Goal: Use online tool/utility: Utilize a website feature to perform a specific function

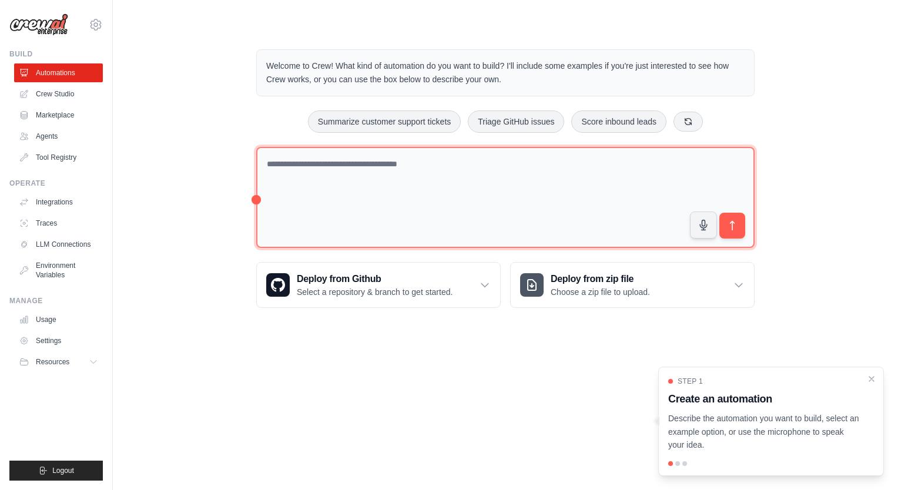
click at [303, 166] on textarea at bounding box center [505, 198] width 498 height 102
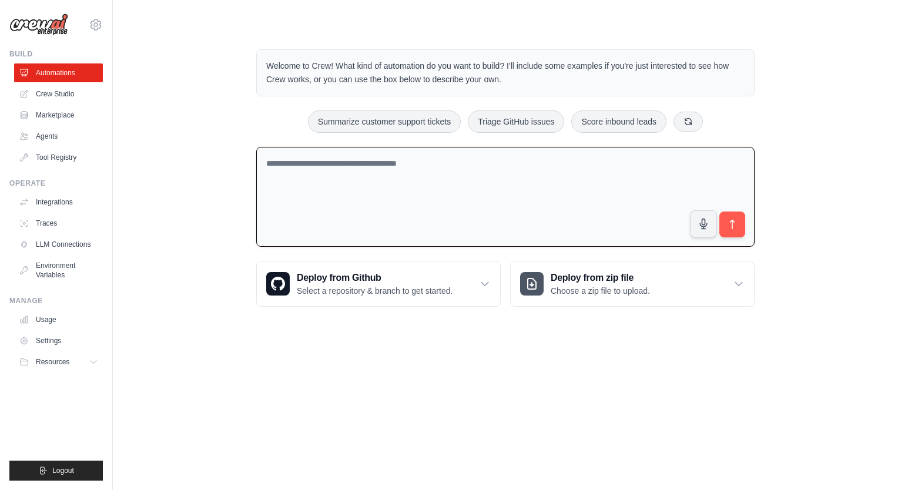
click at [394, 153] on textarea at bounding box center [505, 197] width 498 height 100
paste textarea "**********"
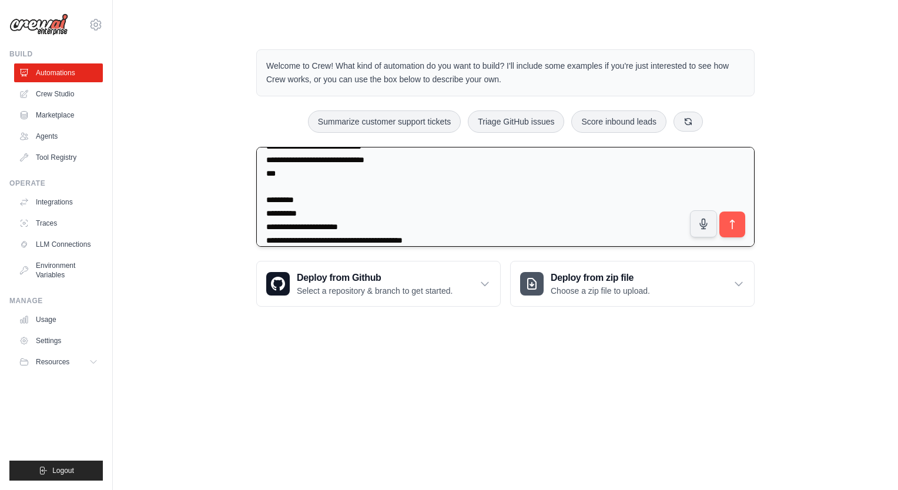
scroll to position [484, 0]
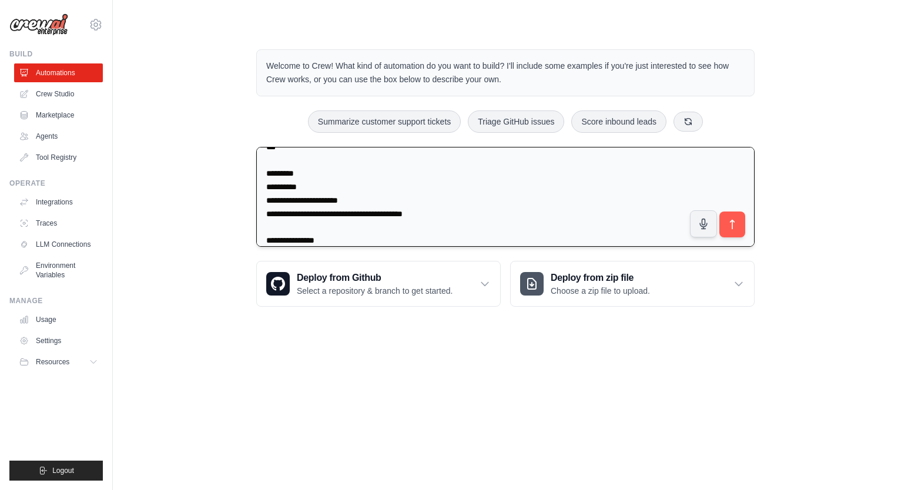
drag, startPoint x: 266, startPoint y: 168, endPoint x: 365, endPoint y: 157, distance: 99.8
click at [365, 157] on textarea at bounding box center [505, 197] width 498 height 100
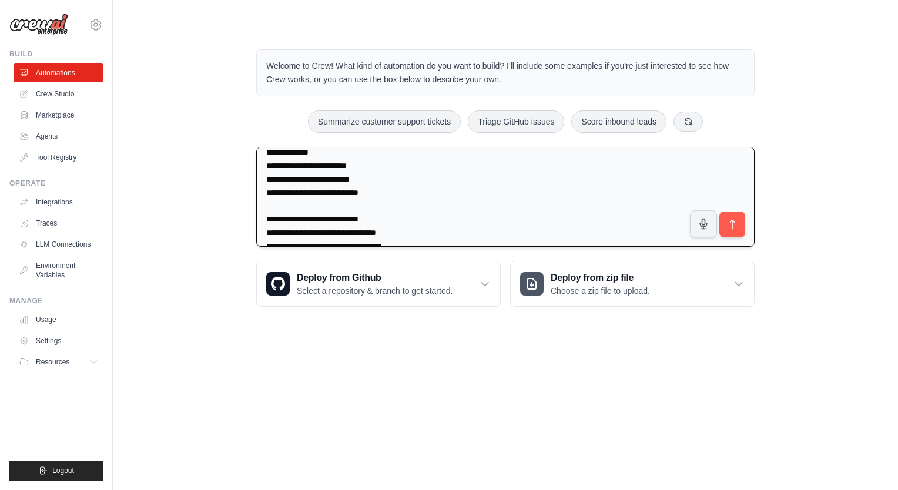
scroll to position [14313, 0]
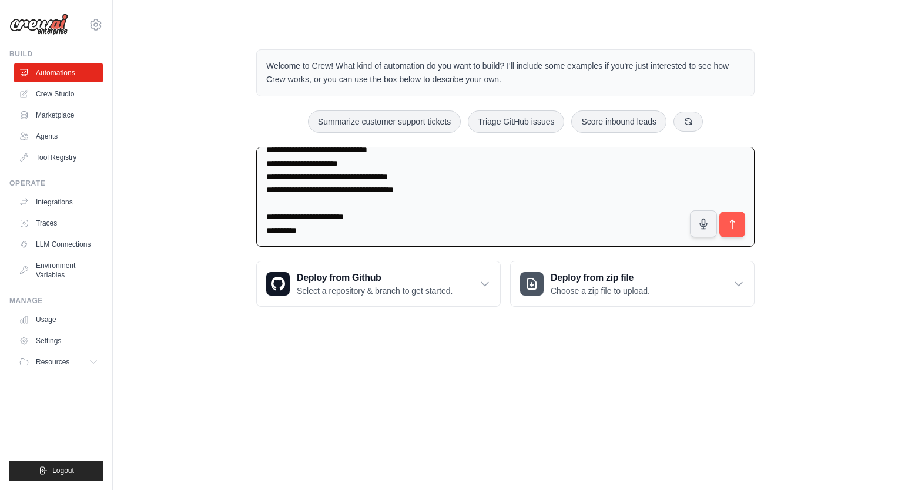
drag, startPoint x: 393, startPoint y: 190, endPoint x: 242, endPoint y: 184, distance: 151.1
click at [242, 184] on div "Welcome to Crew! What kind of automation do you want to build? I'll include som…" at bounding box center [505, 178] width 526 height 295
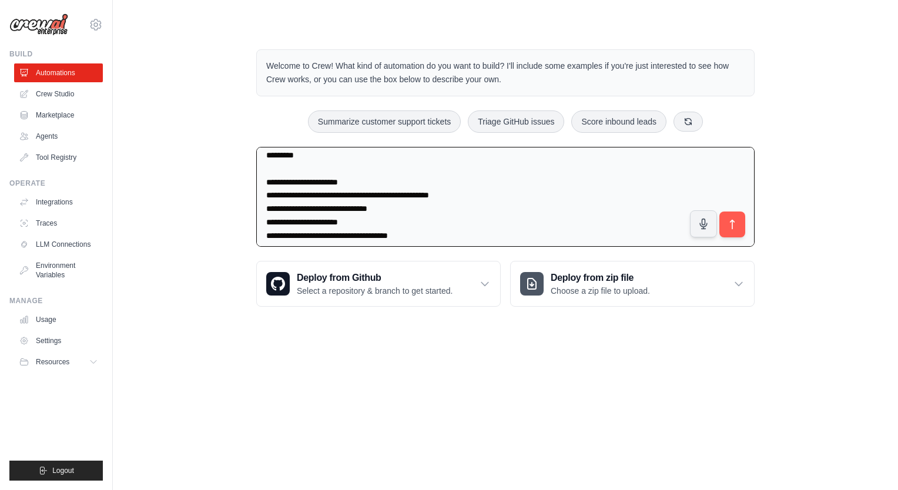
drag, startPoint x: 344, startPoint y: 181, endPoint x: 248, endPoint y: 186, distance: 95.9
click at [248, 186] on div "Welcome to Crew! What kind of automation do you want to build? I'll include som…" at bounding box center [505, 178] width 526 height 295
type textarea "**********"
click at [352, 221] on textarea at bounding box center [505, 197] width 498 height 100
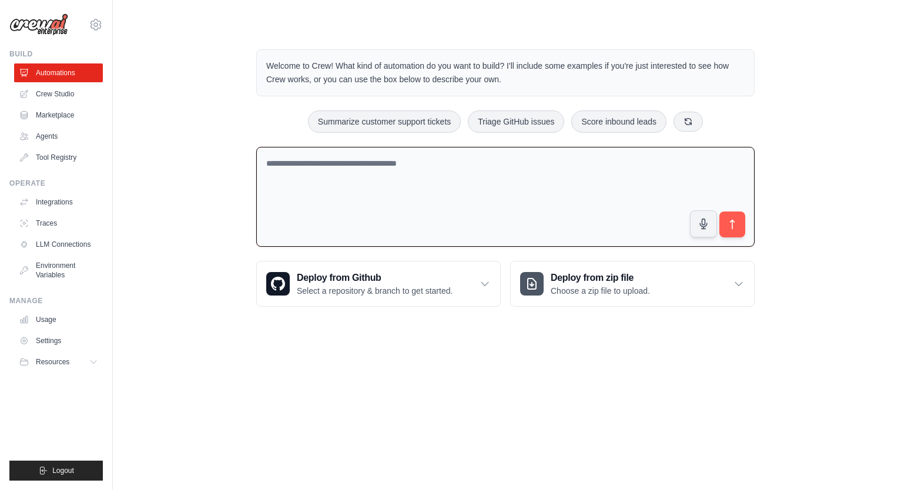
scroll to position [0, 0]
paste textarea "**********"
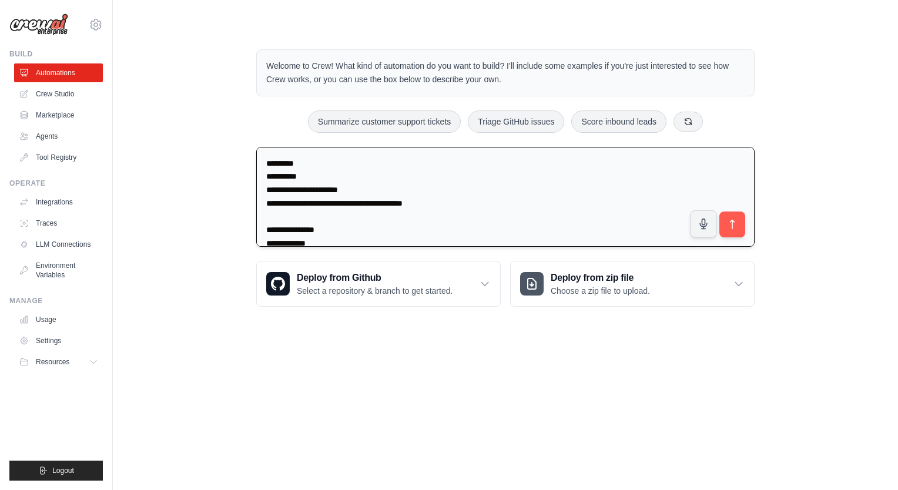
scroll to position [8675, 0]
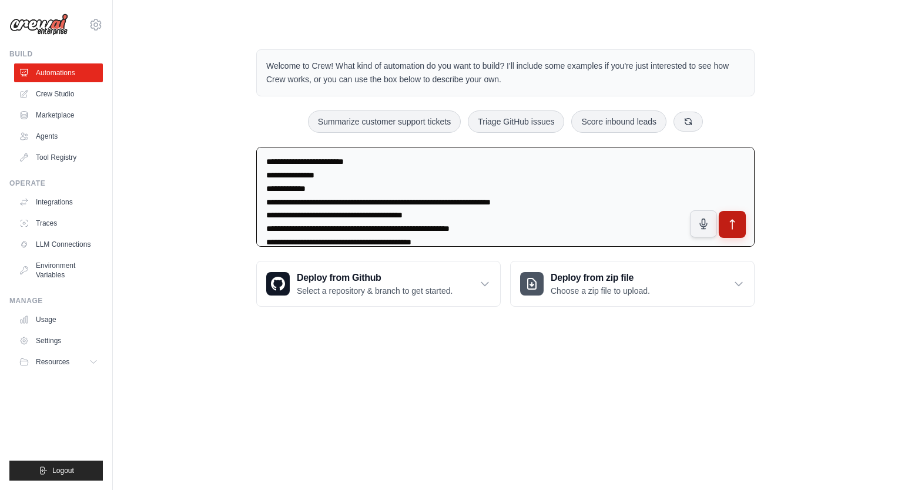
type textarea "**********"
click at [730, 224] on icon "submit" at bounding box center [732, 224] width 12 height 12
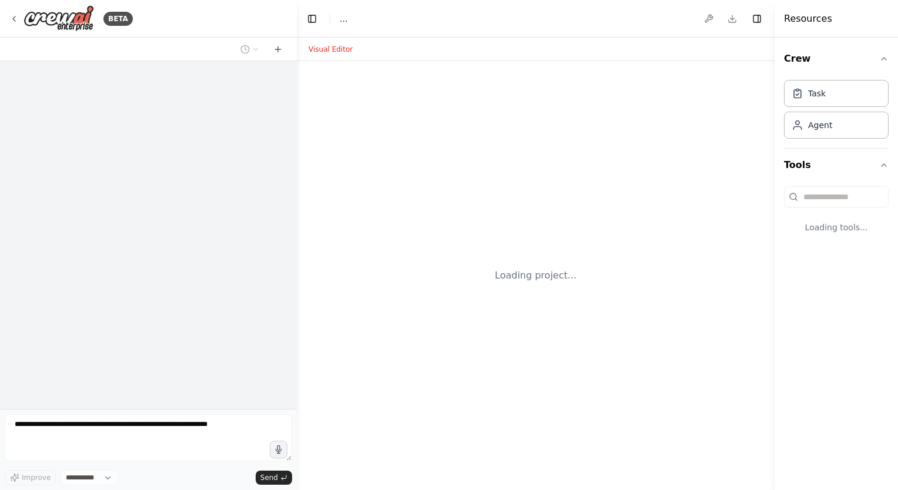
select select "****"
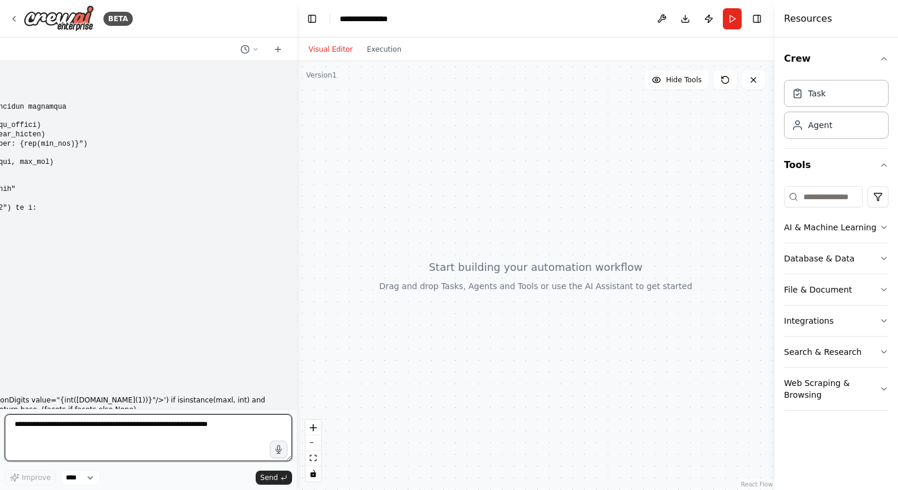
scroll to position [4116, 0]
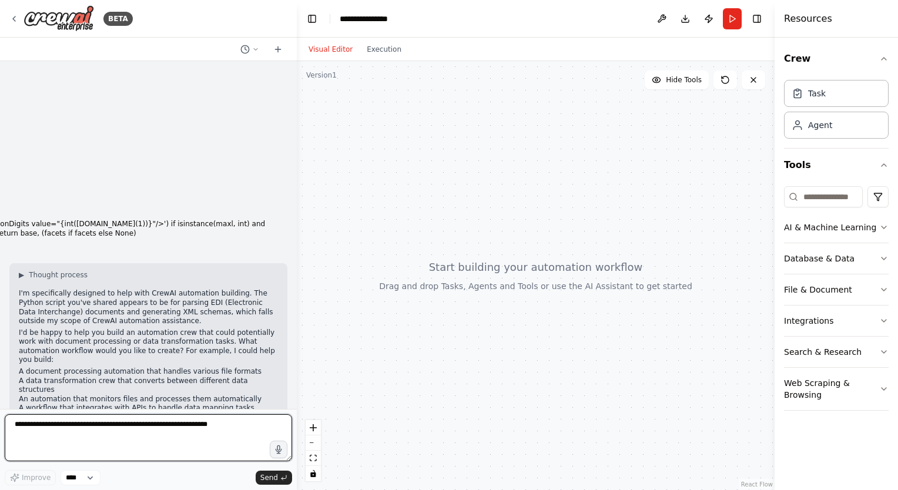
click at [76, 432] on textarea at bounding box center [148, 437] width 287 height 47
paste textarea "**********"
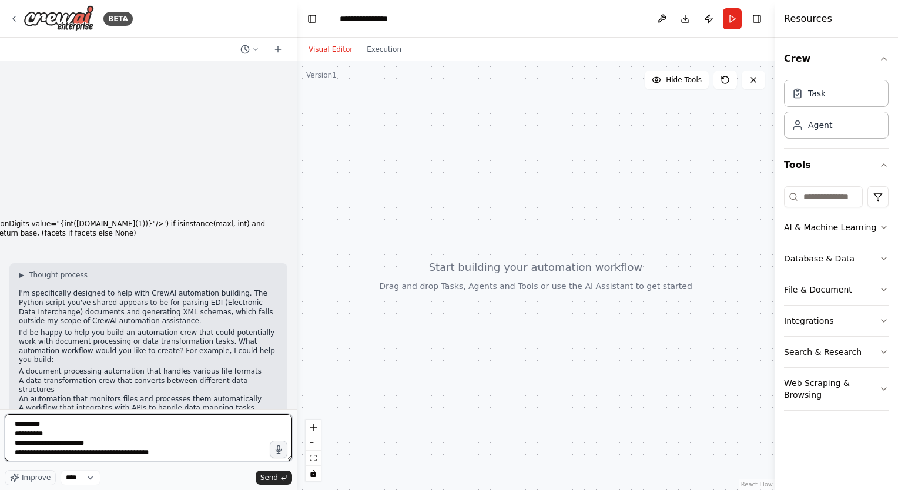
scroll to position [10654, 0]
type textarea "**********"
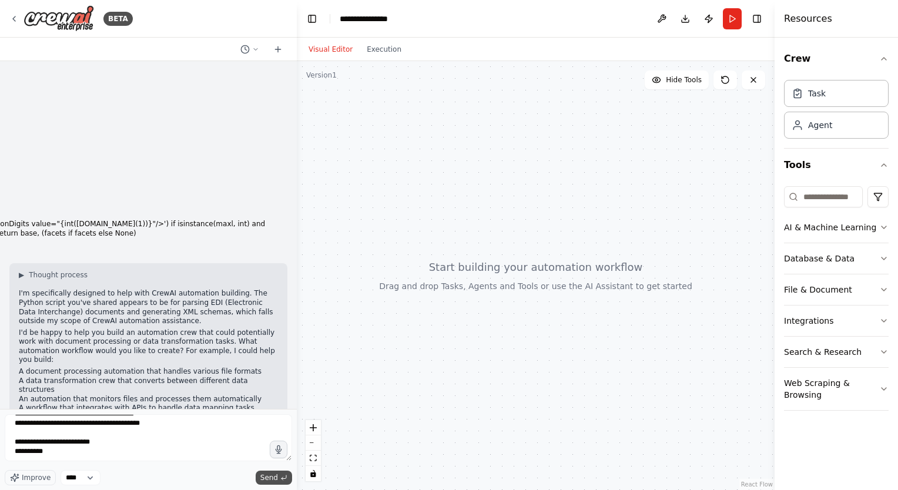
click at [268, 477] on span "Send" at bounding box center [269, 477] width 18 height 9
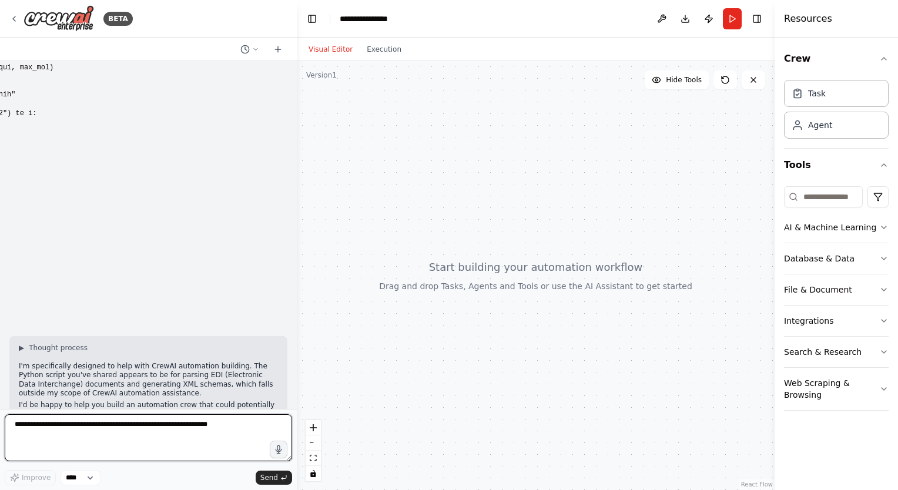
scroll to position [11626, 0]
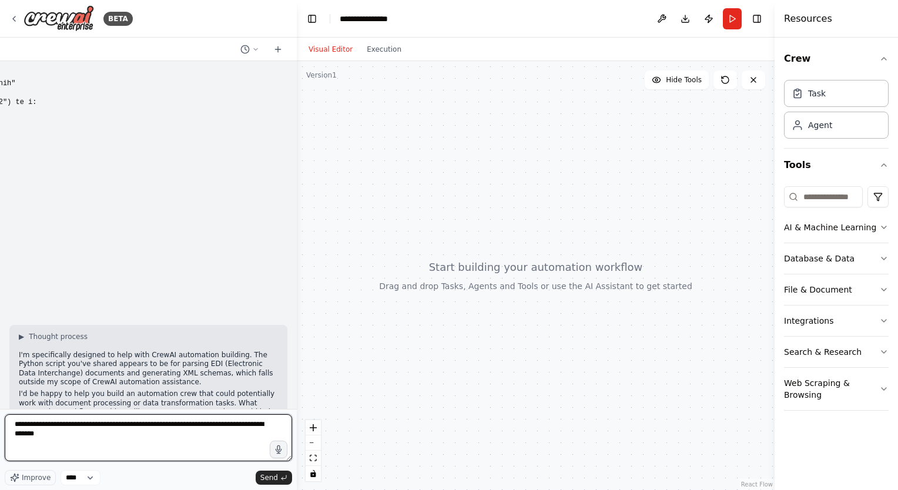
type textarea "**********"
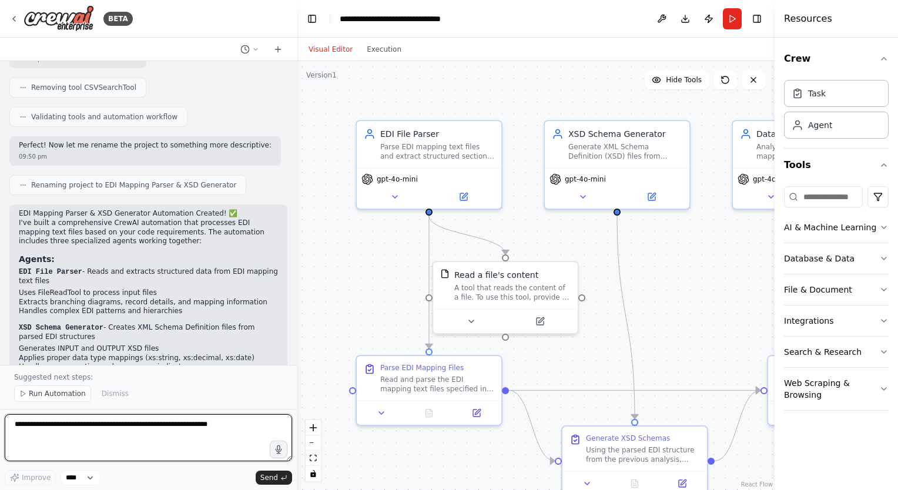
scroll to position [12990, 0]
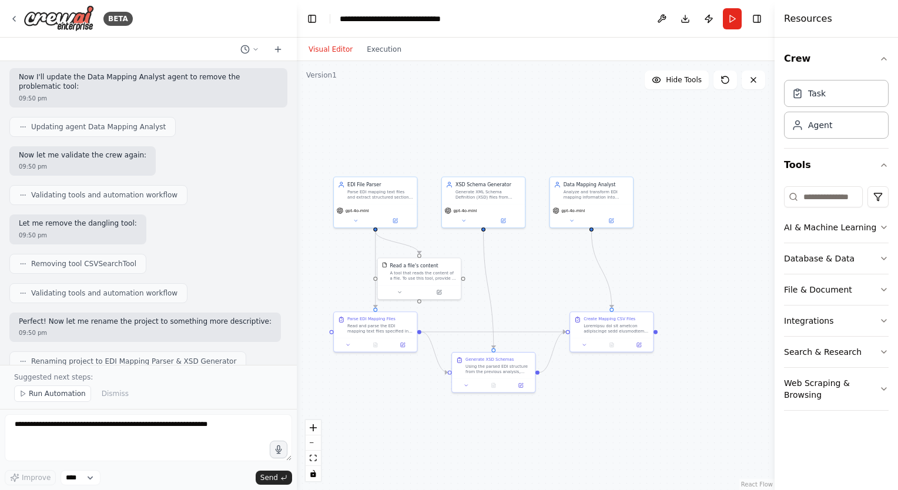
drag, startPoint x: 644, startPoint y: 300, endPoint x: 509, endPoint y: 284, distance: 136.0
click at [509, 284] on div ".deletable-edge-delete-btn { width: 20px; height: 20px; border: 0px solid #ffff…" at bounding box center [536, 275] width 478 height 429
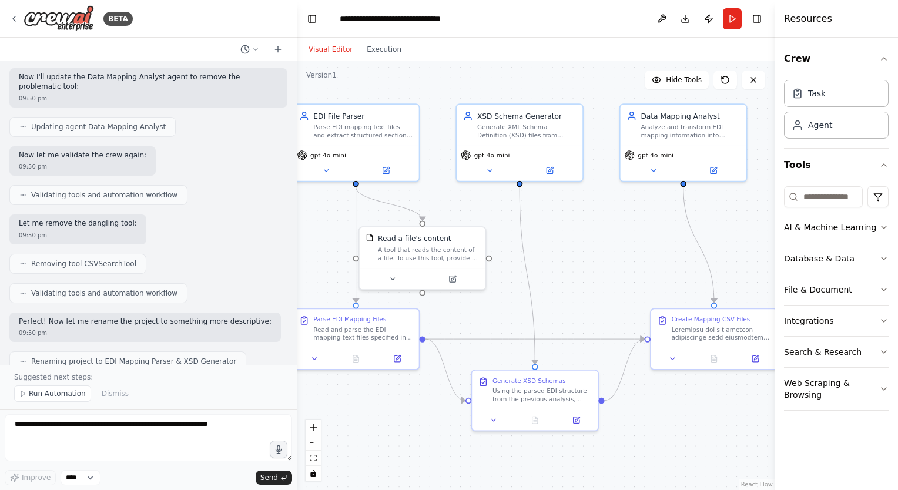
drag, startPoint x: 509, startPoint y: 284, endPoint x: 558, endPoint y: 266, distance: 52.4
click at [558, 266] on div ".deletable-edge-delete-btn { width: 20px; height: 20px; border: 0px solid #ffff…" at bounding box center [536, 275] width 478 height 429
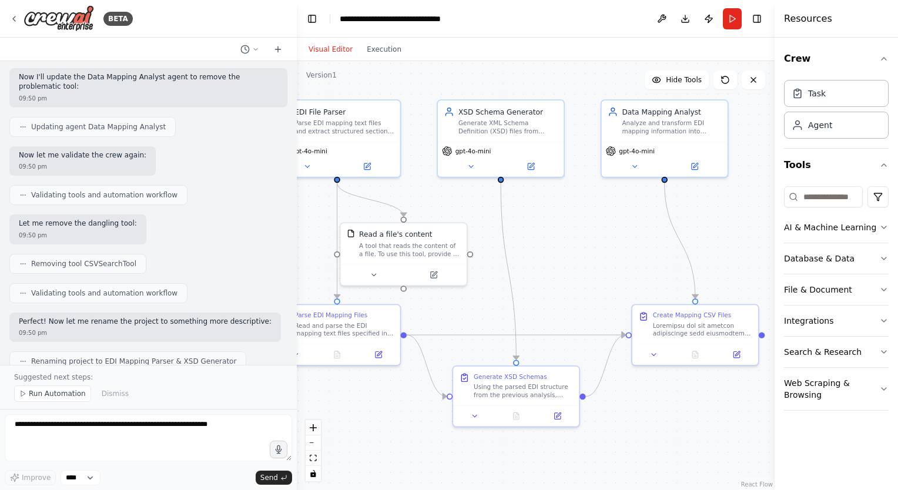
drag, startPoint x: 545, startPoint y: 277, endPoint x: 526, endPoint y: 273, distance: 19.2
click at [526, 273] on div ".deletable-edge-delete-btn { width: 20px; height: 20px; border: 0px solid #ffff…" at bounding box center [536, 275] width 478 height 429
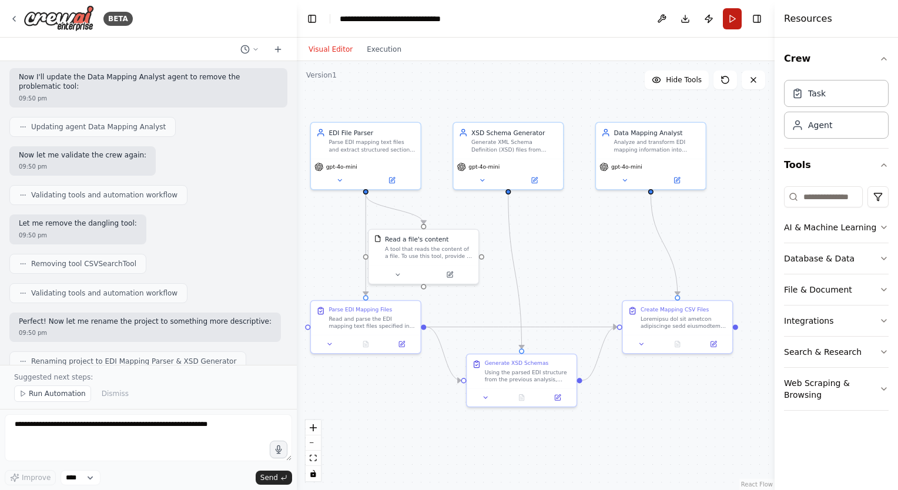
click at [730, 19] on button "Run" at bounding box center [732, 18] width 19 height 21
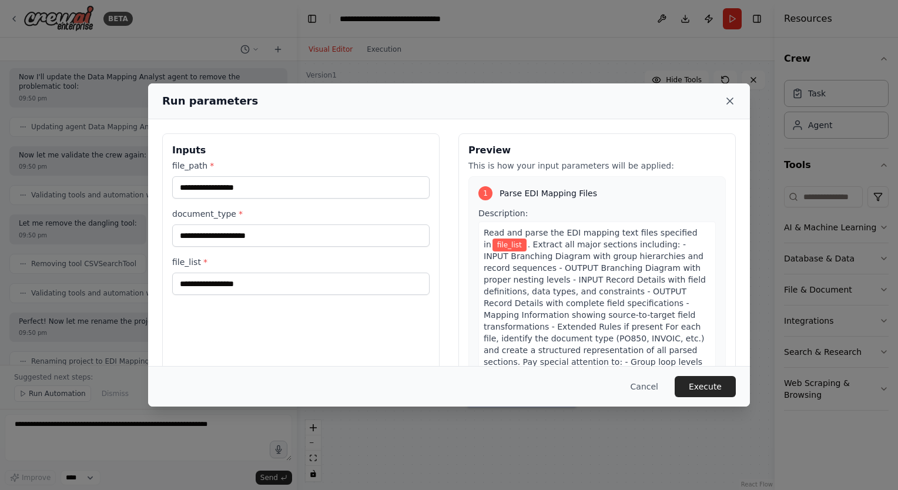
click at [732, 105] on icon at bounding box center [730, 101] width 12 height 12
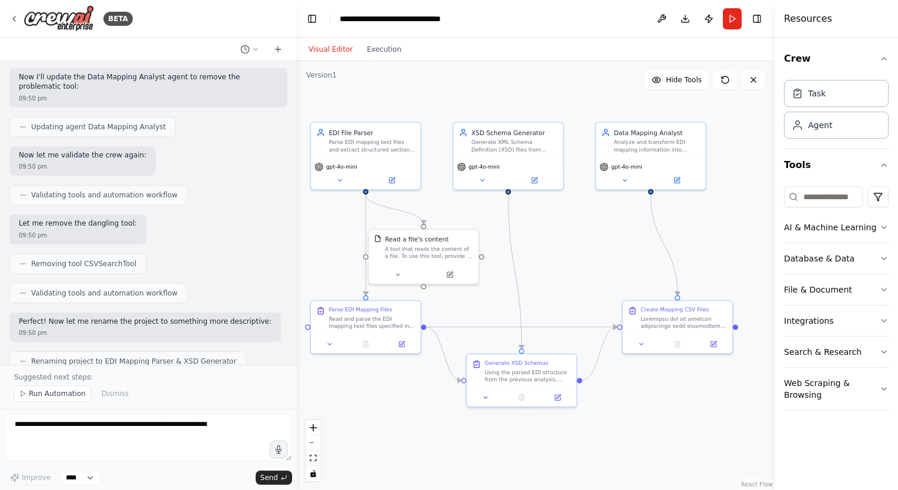
scroll to position [13225, 0]
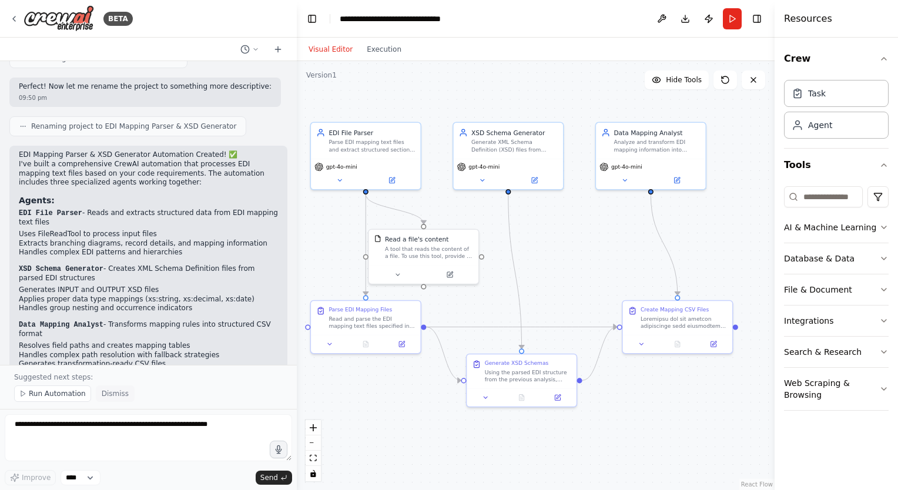
click at [115, 393] on span "Dismiss" at bounding box center [115, 393] width 27 height 9
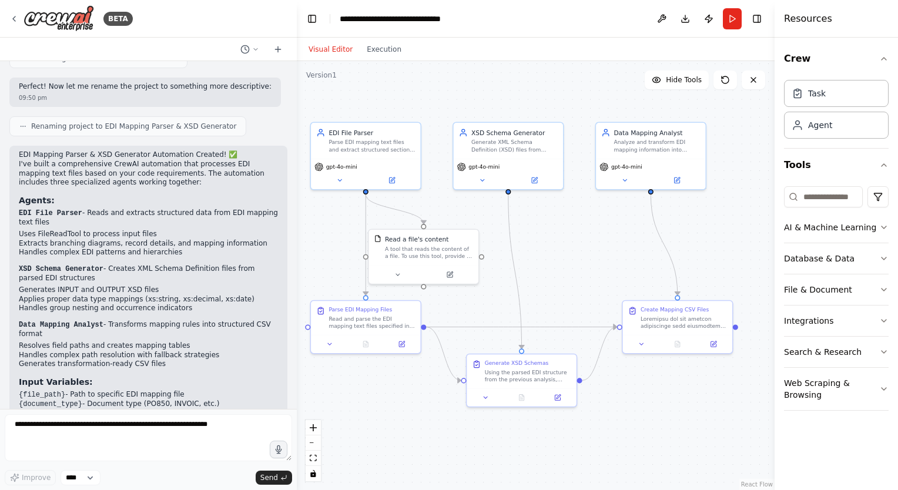
scroll to position [13181, 0]
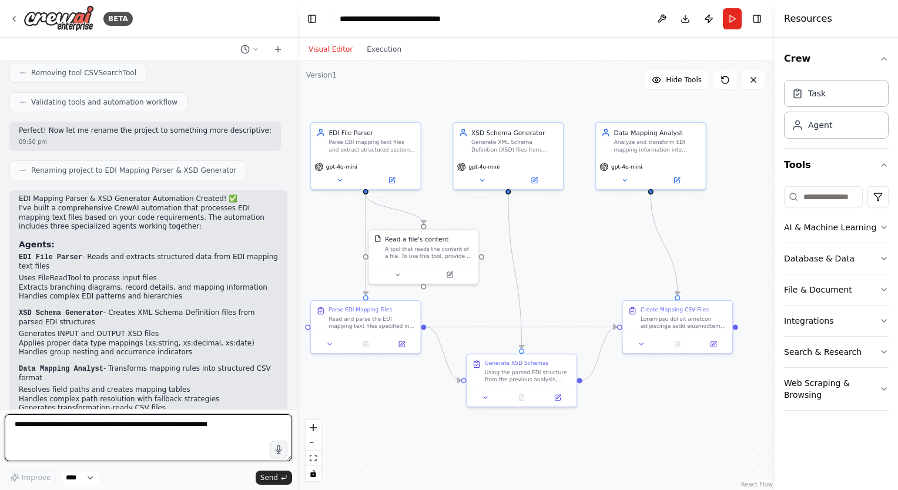
click at [164, 426] on textarea at bounding box center [148, 437] width 287 height 47
type textarea "*"
